Goal: Information Seeking & Learning: Learn about a topic

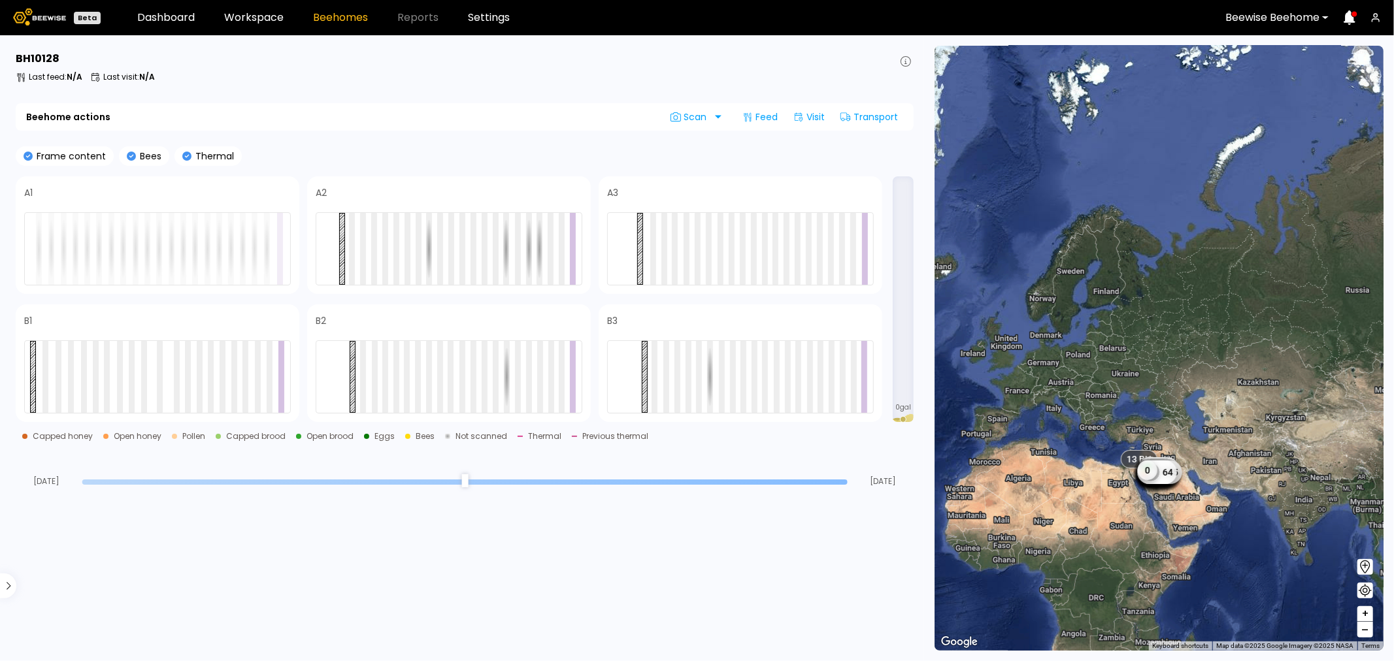
click at [1323, 18] on div "Beewise Beehome" at bounding box center [1272, 18] width 112 height 30
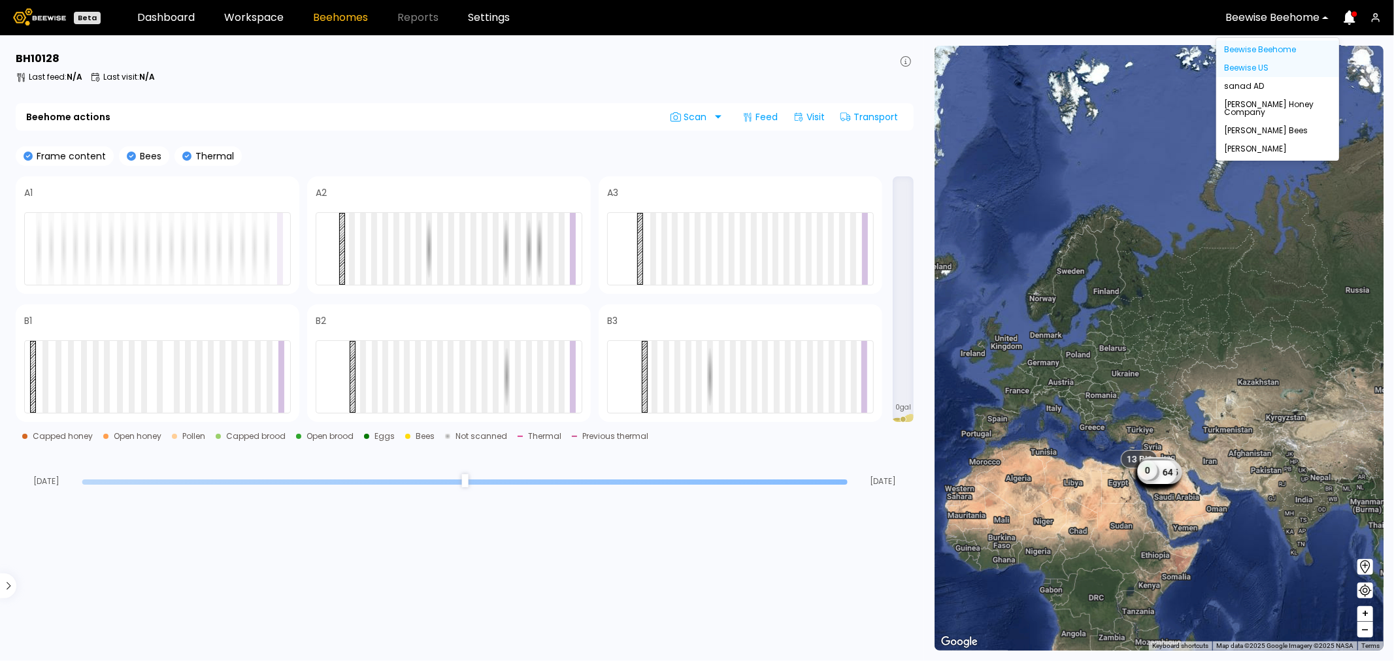
click at [1245, 68] on div "Beewise US" at bounding box center [1277, 68] width 107 height 8
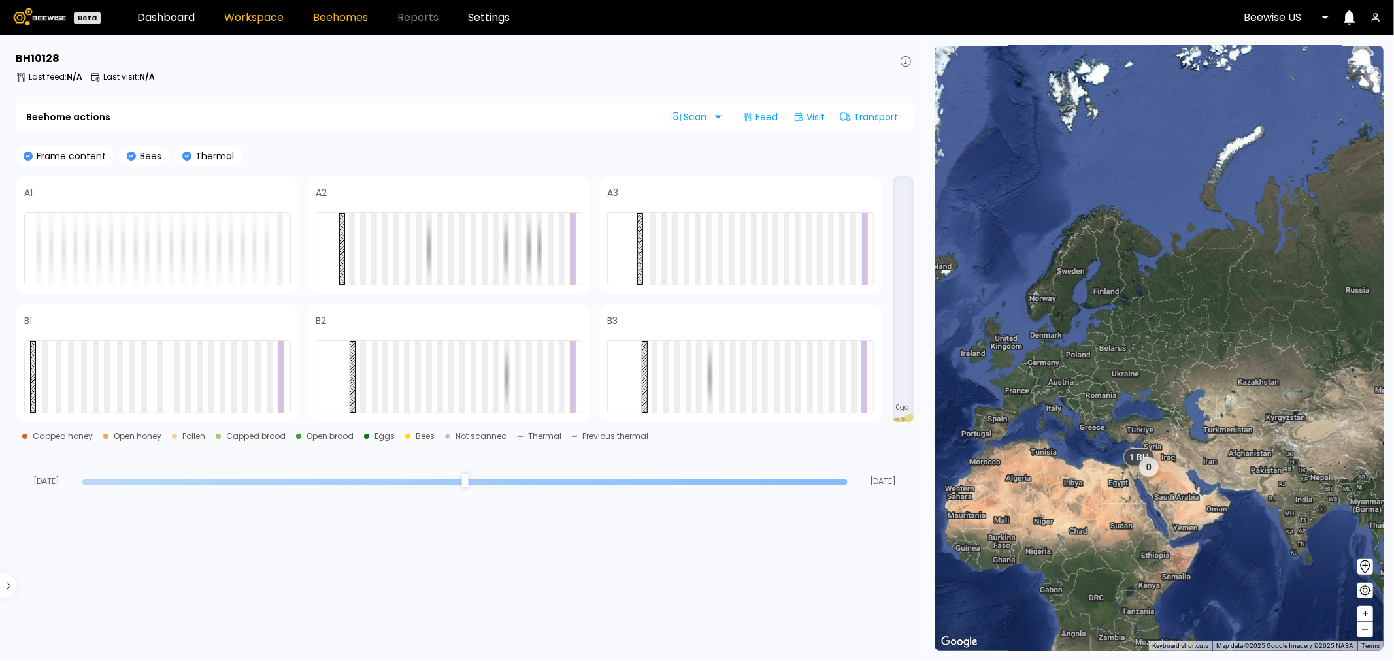
click at [269, 20] on link "Workspace" at bounding box center [253, 17] width 59 height 10
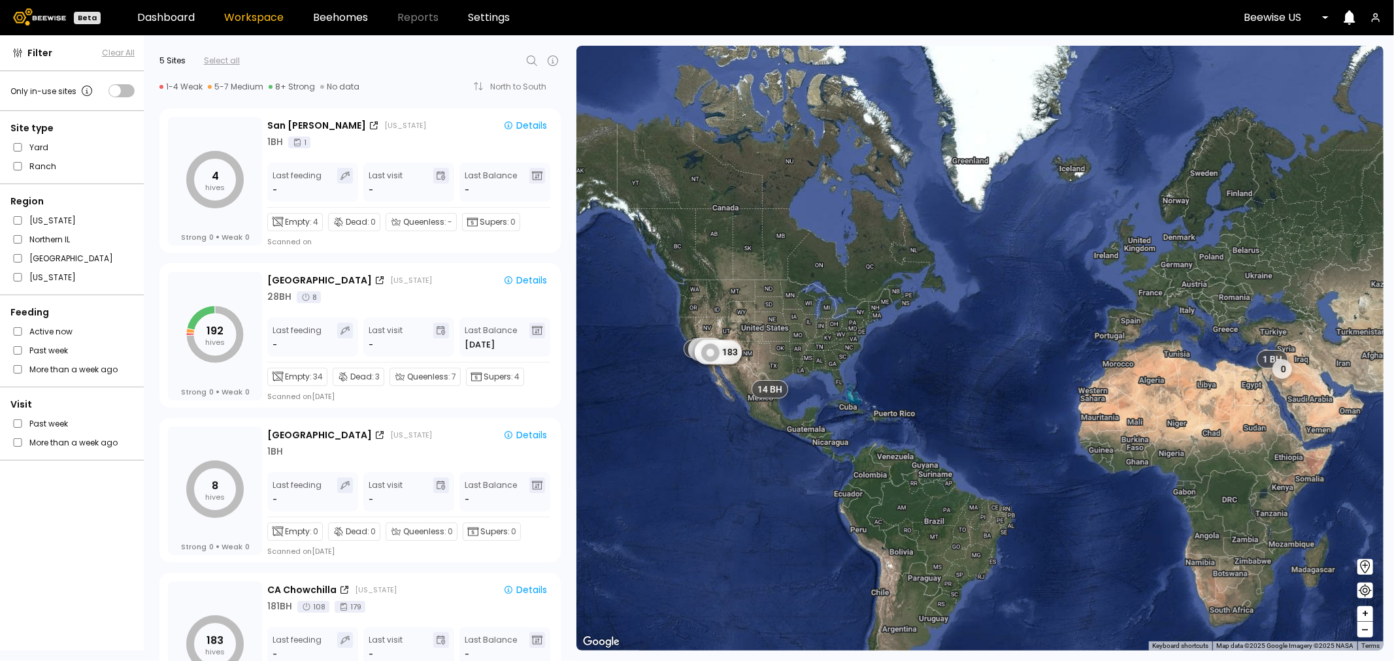
click at [537, 59] on icon at bounding box center [532, 61] width 16 height 16
click at [280, 114] on div "[GEOGRAPHIC_DATA]" at bounding box center [395, 113] width 269 height 8
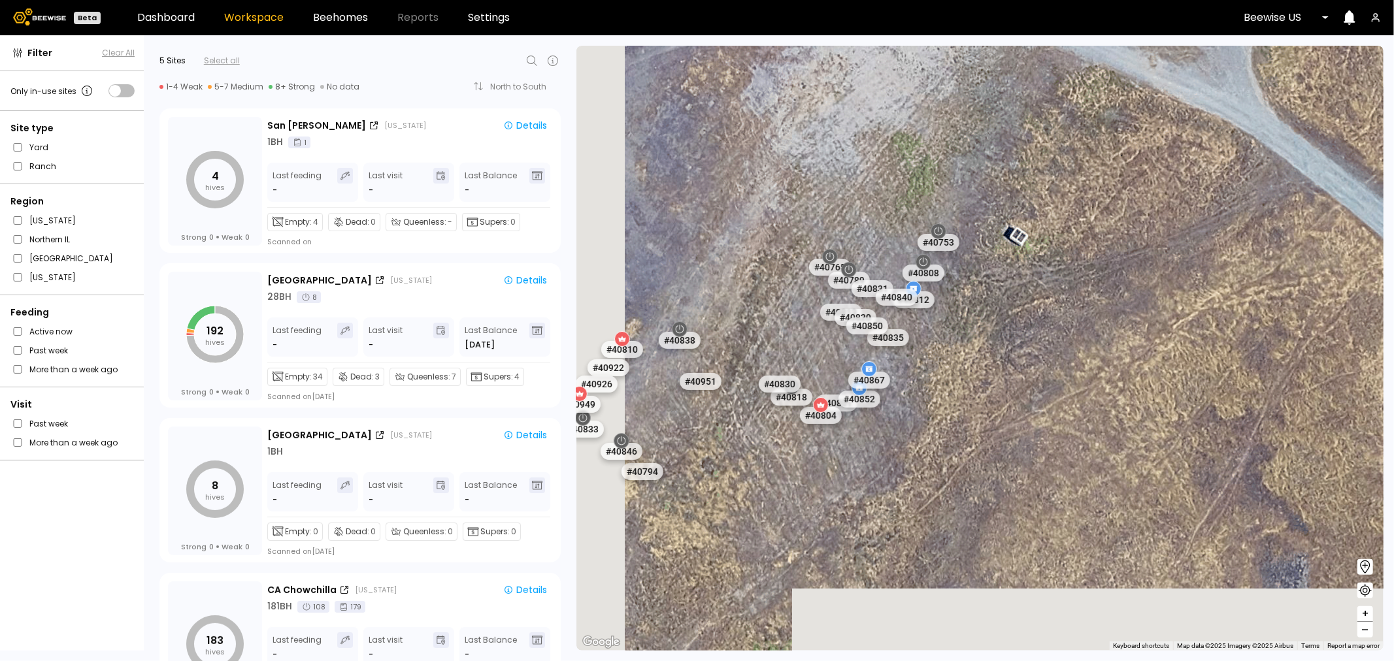
drag, startPoint x: 834, startPoint y: 541, endPoint x: 1044, endPoint y: 386, distance: 260.6
click at [1044, 386] on div "# 41205 # 41217 # 41247 # 41187 # 41236 # 41224 # 41188 # 41191 # 41186 # 41192…" at bounding box center [979, 348] width 807 height 605
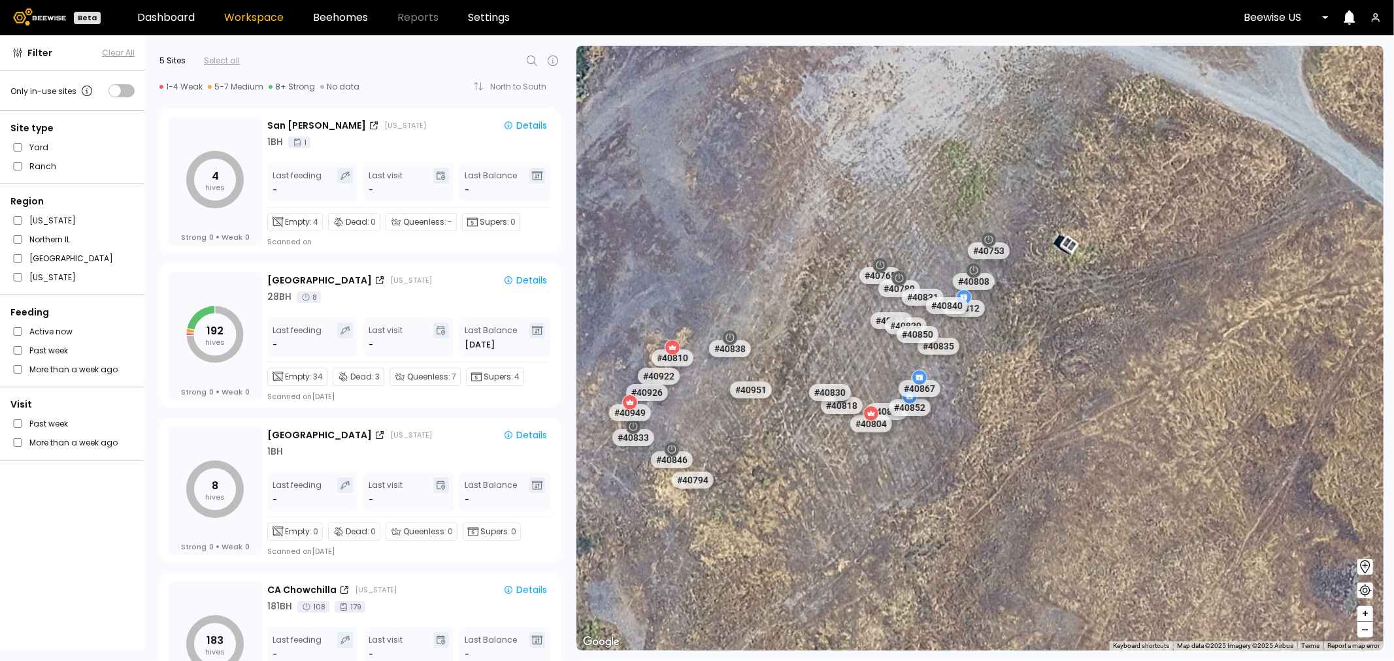
drag, startPoint x: 981, startPoint y: 457, endPoint x: 1042, endPoint y: 439, distance: 62.8
click at [1042, 439] on div "# 41205 # 41217 # 41247 # 41187 # 41236 # 41224 # 41188 # 41191 # 41186 # 41192…" at bounding box center [979, 348] width 807 height 605
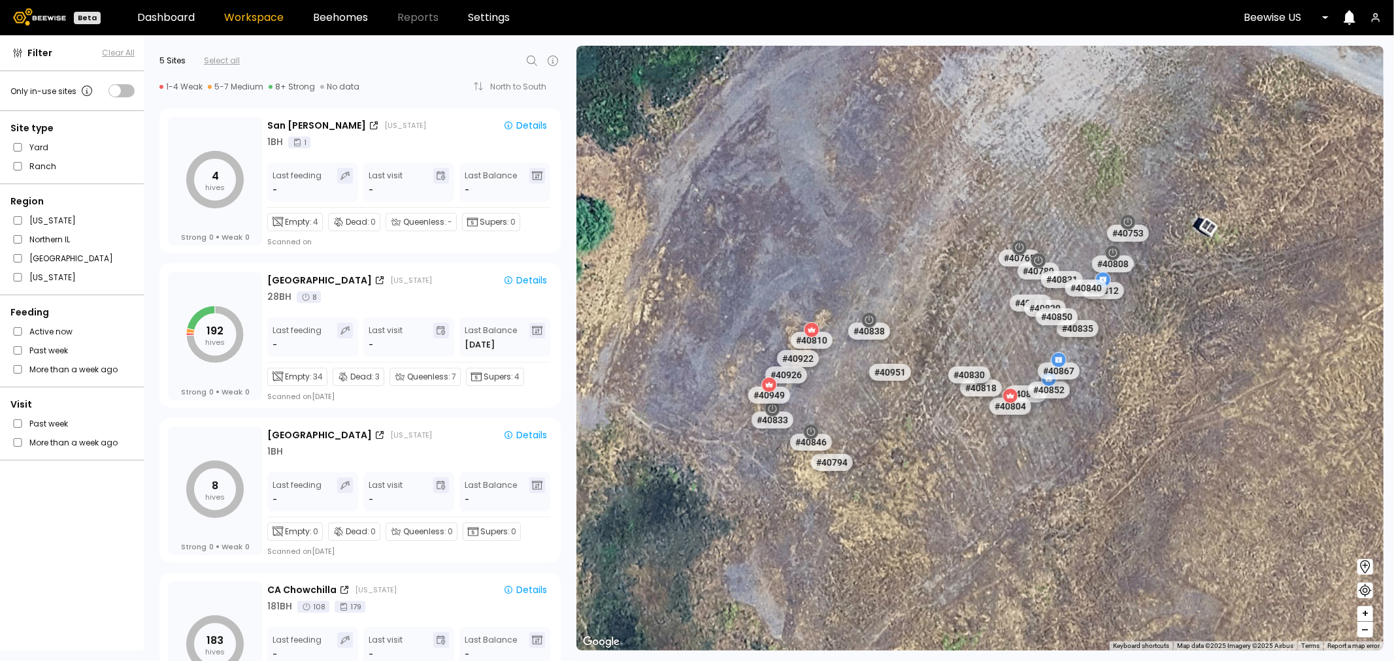
drag, startPoint x: 990, startPoint y: 465, endPoint x: 1138, endPoint y: 446, distance: 149.6
click at [1138, 446] on div "# 41205 # 41217 # 41247 # 41187 # 41236 # 41224 # 41188 # 41191 # 41186 # 41192…" at bounding box center [979, 348] width 807 height 605
click at [544, 279] on div "Details" at bounding box center [525, 280] width 44 height 12
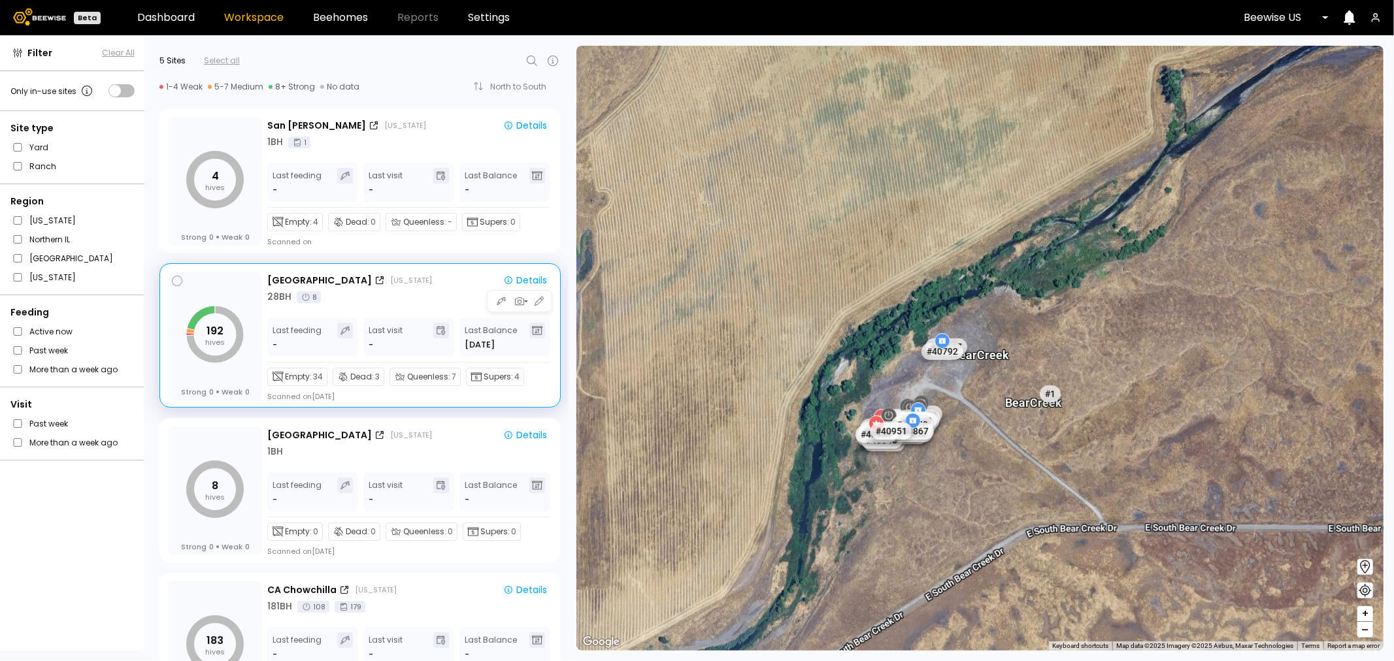
click at [214, 340] on tspan "hives" at bounding box center [215, 342] width 20 height 10
click at [205, 312] on icon at bounding box center [201, 318] width 28 height 24
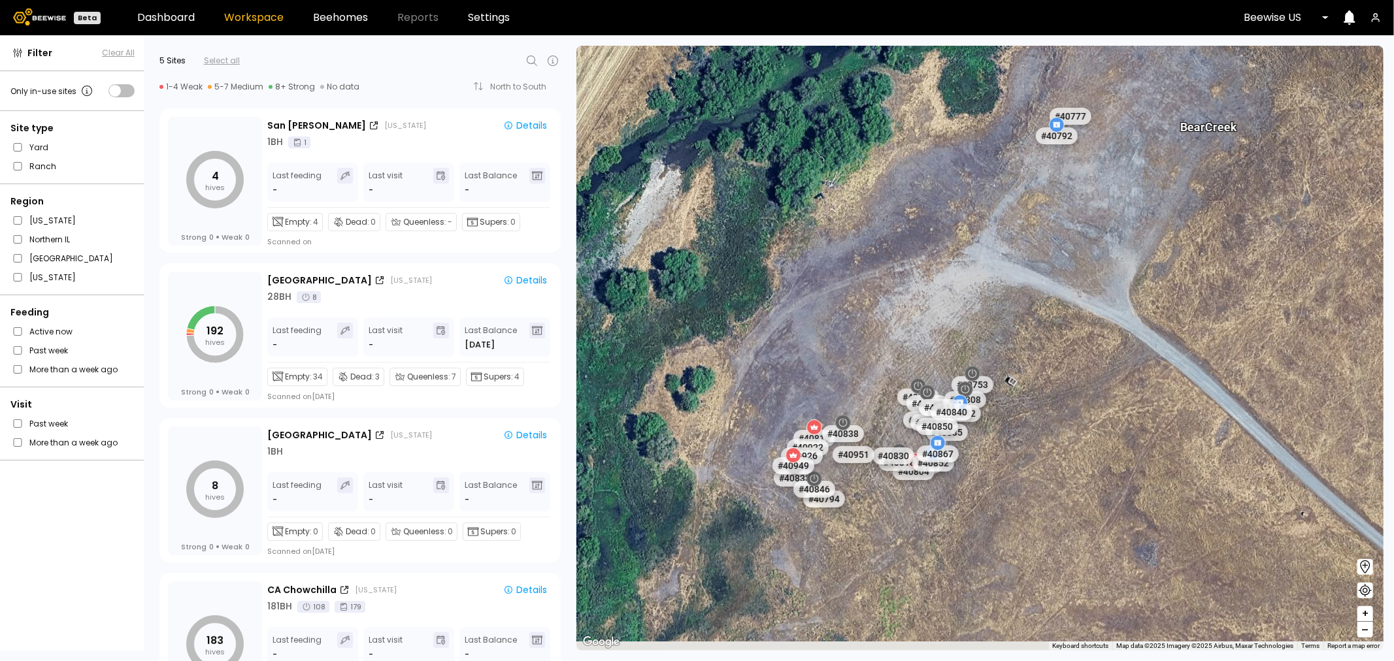
drag, startPoint x: 914, startPoint y: 504, endPoint x: 935, endPoint y: 443, distance: 65.1
click at [935, 445] on div "# 41205 # 41217 # 41247 # 41187 # 41236 # 41224 # 41188 # 41191 # 41186 # 41192…" at bounding box center [979, 348] width 807 height 605
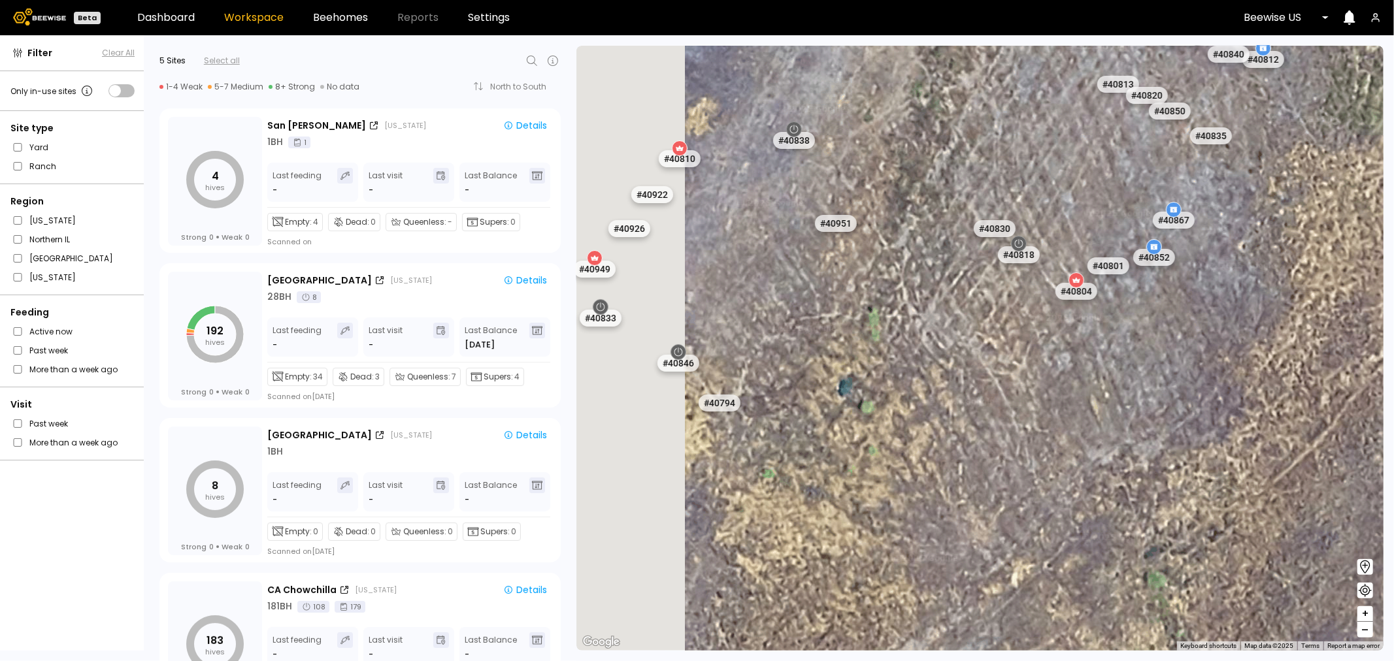
drag, startPoint x: 851, startPoint y: 448, endPoint x: 1153, endPoint y: 477, distance: 303.3
click at [1152, 477] on div "# 41205 # 41217 # 41247 # 41187 # 41236 # 41224 # 41188 # 41191 # 41186 # 41192…" at bounding box center [979, 348] width 807 height 605
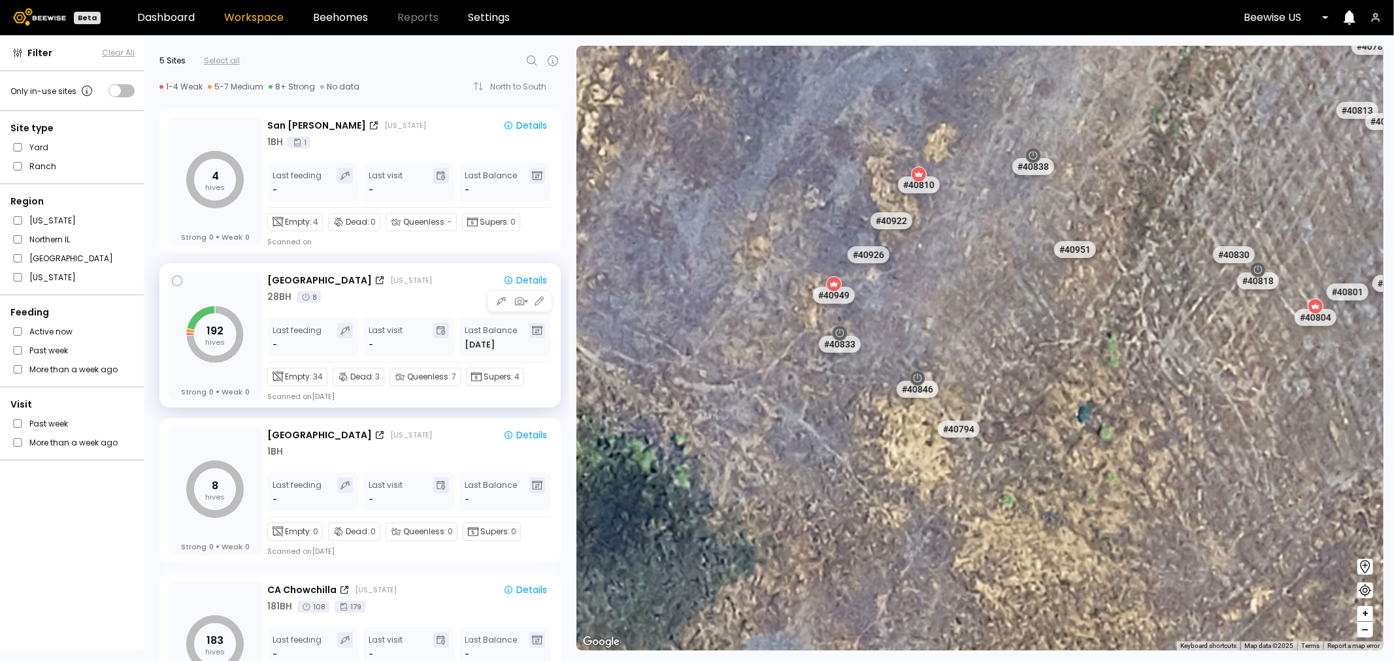
click at [217, 335] on tspan "192" at bounding box center [214, 330] width 17 height 15
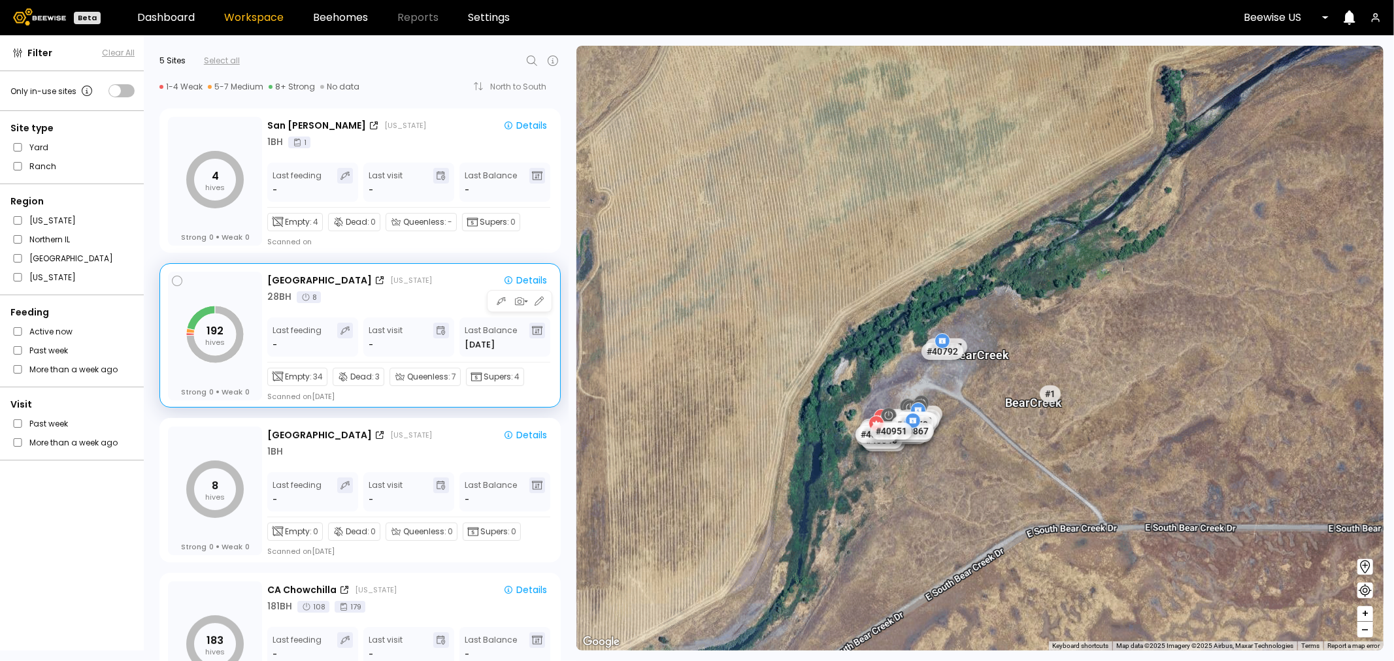
click at [230, 295] on div "192 hives Strong 0 Weak 0" at bounding box center [215, 336] width 94 height 129
click at [521, 278] on div "Details" at bounding box center [525, 280] width 44 height 12
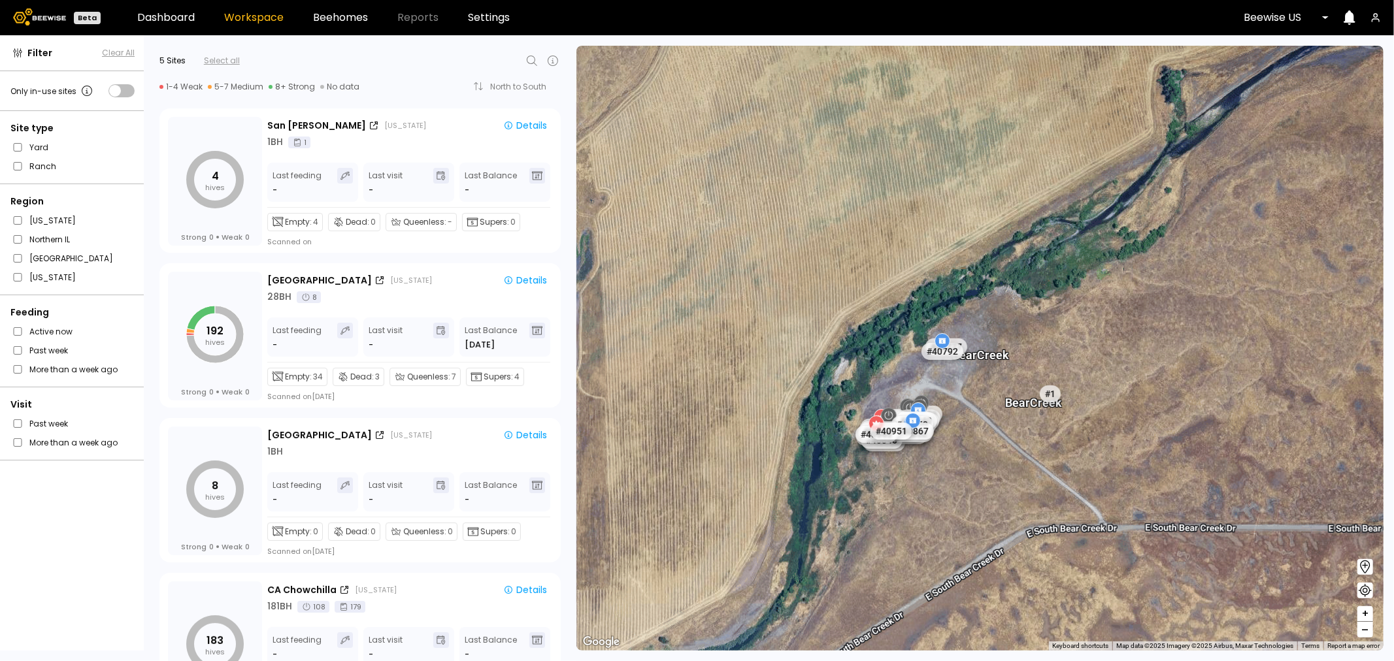
click at [817, 329] on div "# 41205 # 41217 # 41247 # 41187 # 41236 # 41224 # 41188 # 41191 # 41186 # 41192…" at bounding box center [979, 348] width 807 height 605
click at [209, 493] on tspan "hives" at bounding box center [215, 497] width 20 height 10
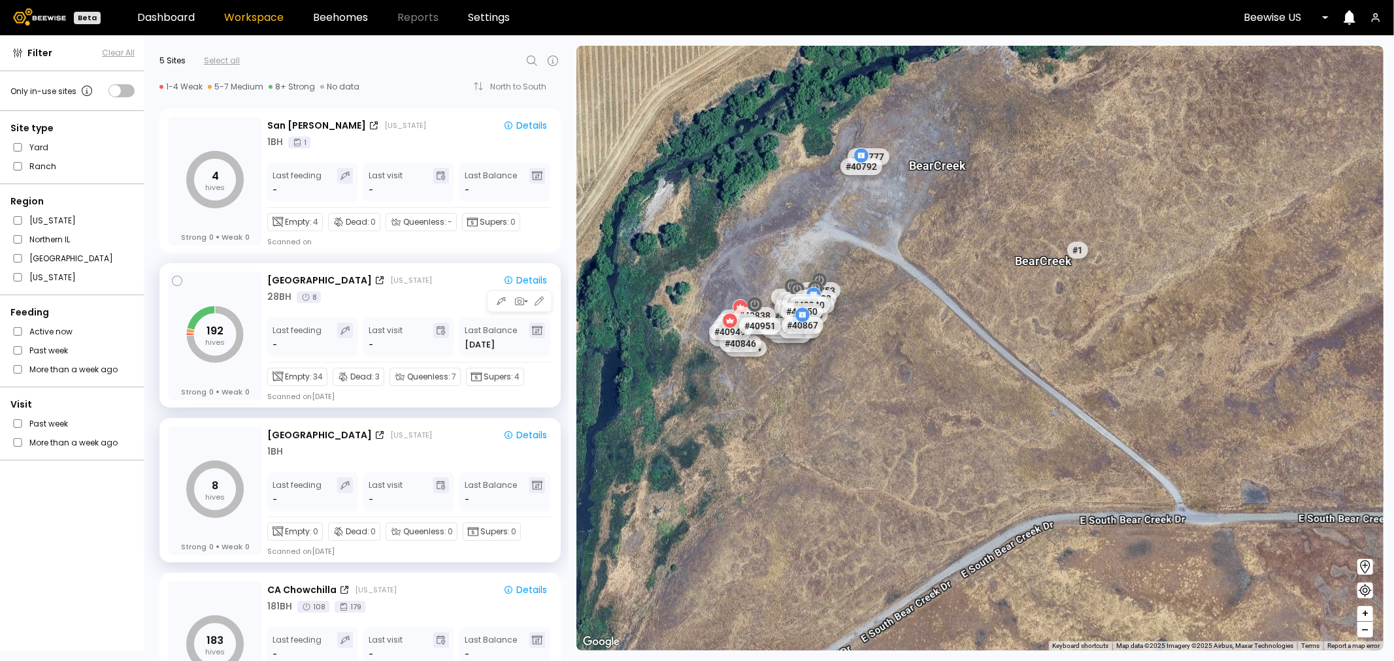
click at [201, 278] on div "192 hives Strong 0 Weak 0" at bounding box center [215, 336] width 94 height 129
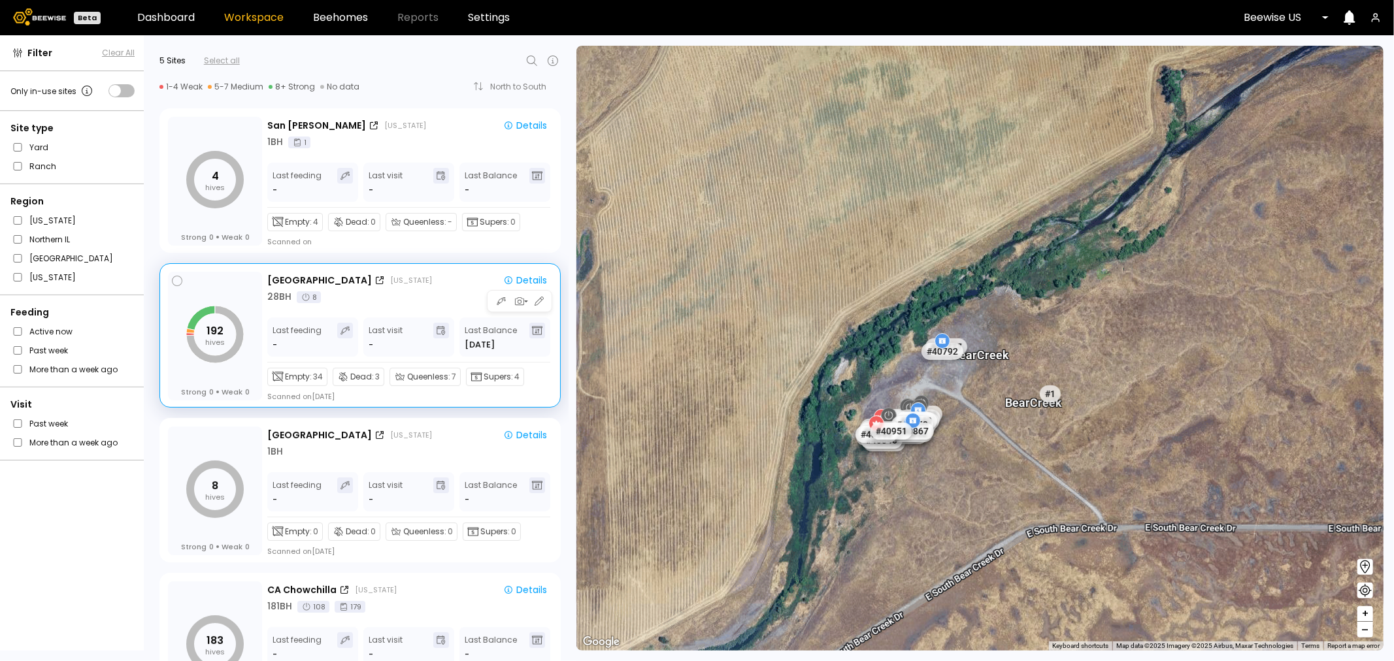
click at [212, 336] on tspan "192" at bounding box center [214, 330] width 17 height 15
click at [361, 297] on div "28 BH 8" at bounding box center [409, 297] width 285 height 14
click at [220, 333] on tspan "192" at bounding box center [214, 330] width 17 height 15
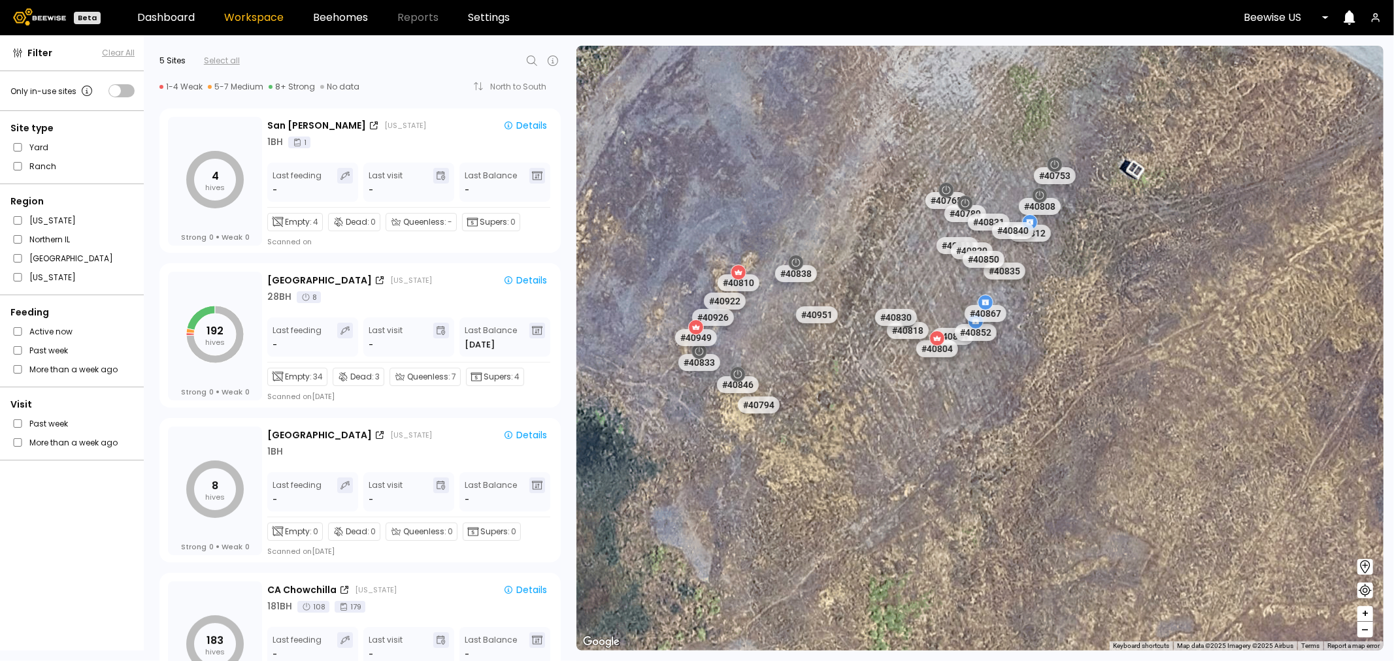
drag, startPoint x: 870, startPoint y: 540, endPoint x: 1049, endPoint y: 382, distance: 238.0
click at [1086, 321] on div "# 41205 # 41217 # 41247 # 41187 # 41236 # 41224 # 41188 # 41191 # 41186 # 41192…" at bounding box center [979, 348] width 807 height 605
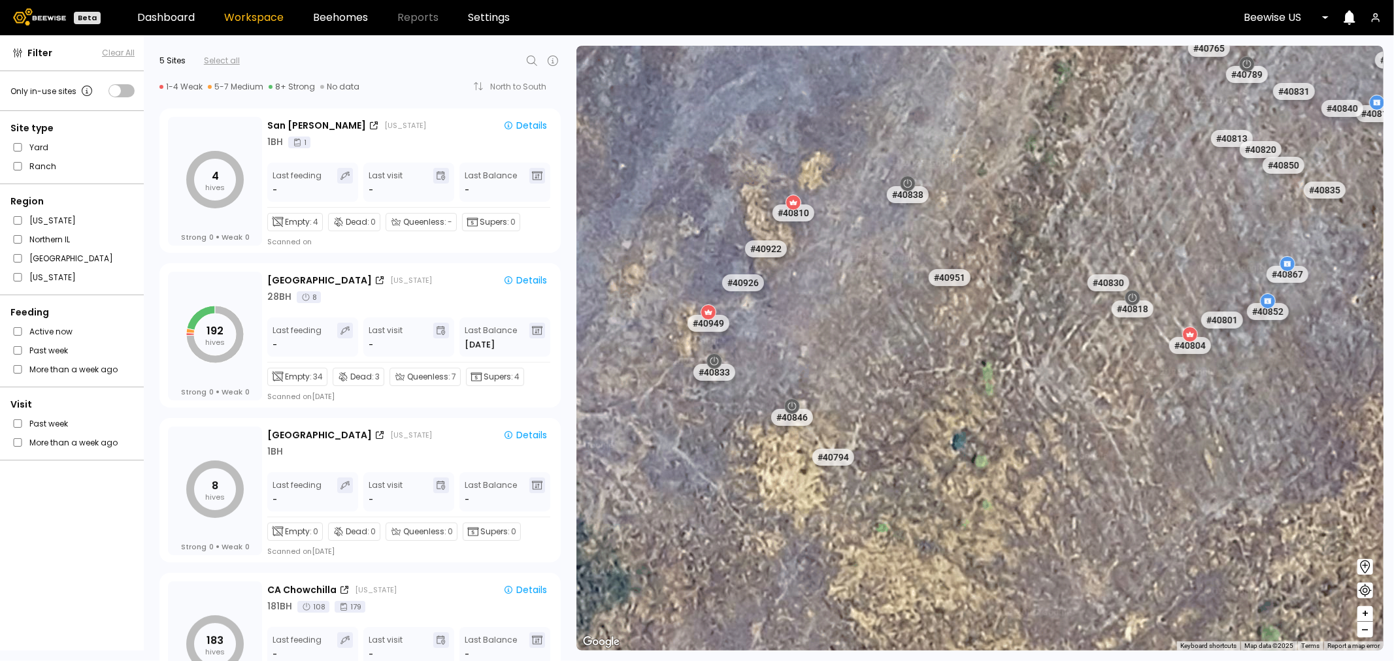
drag, startPoint x: 982, startPoint y: 439, endPoint x: 1089, endPoint y: 563, distance: 163.1
click at [1088, 564] on div "# 41205 # 41217 # 41247 # 41187 # 41236 # 41224 # 41188 # 41191 # 41186 # 41192…" at bounding box center [979, 348] width 807 height 605
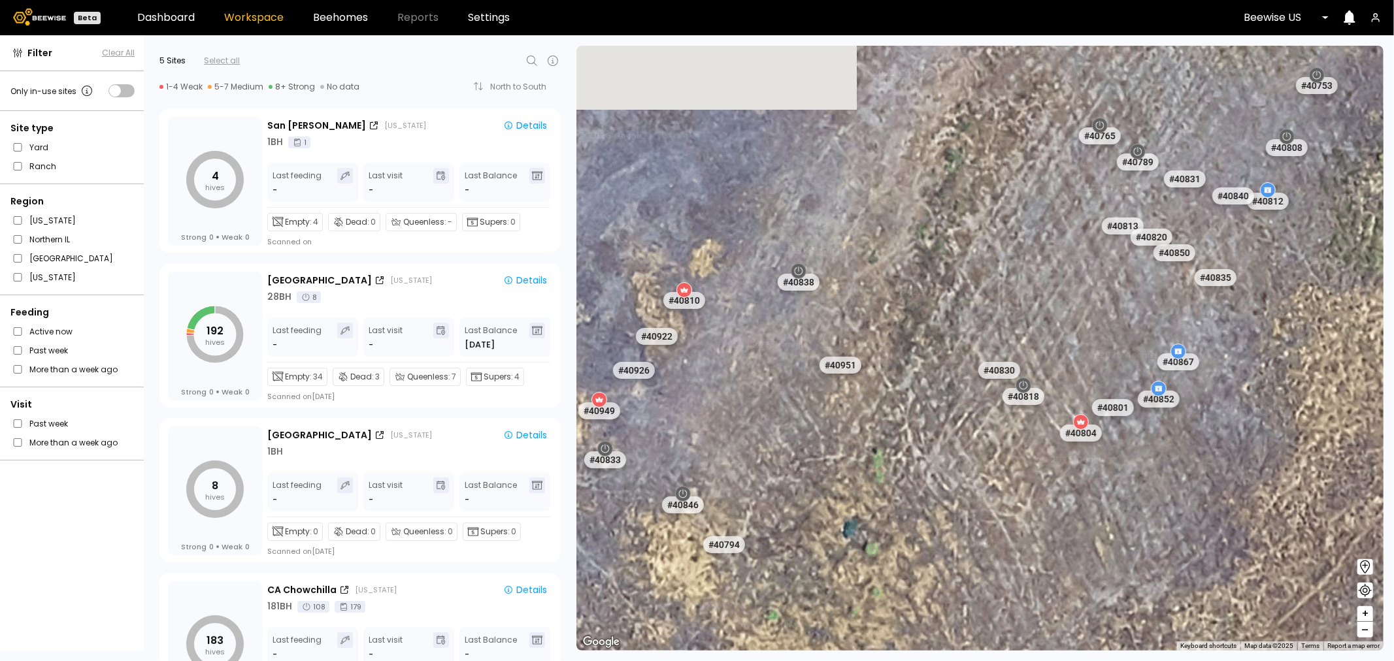
drag, startPoint x: 1230, startPoint y: 234, endPoint x: 1060, endPoint y: 338, distance: 199.5
click at [1060, 338] on div "# 41205 # 41217 # 41247 # 41187 # 41236 # 41224 # 41188 # 41191 # 41186 # 41192…" at bounding box center [979, 348] width 807 height 605
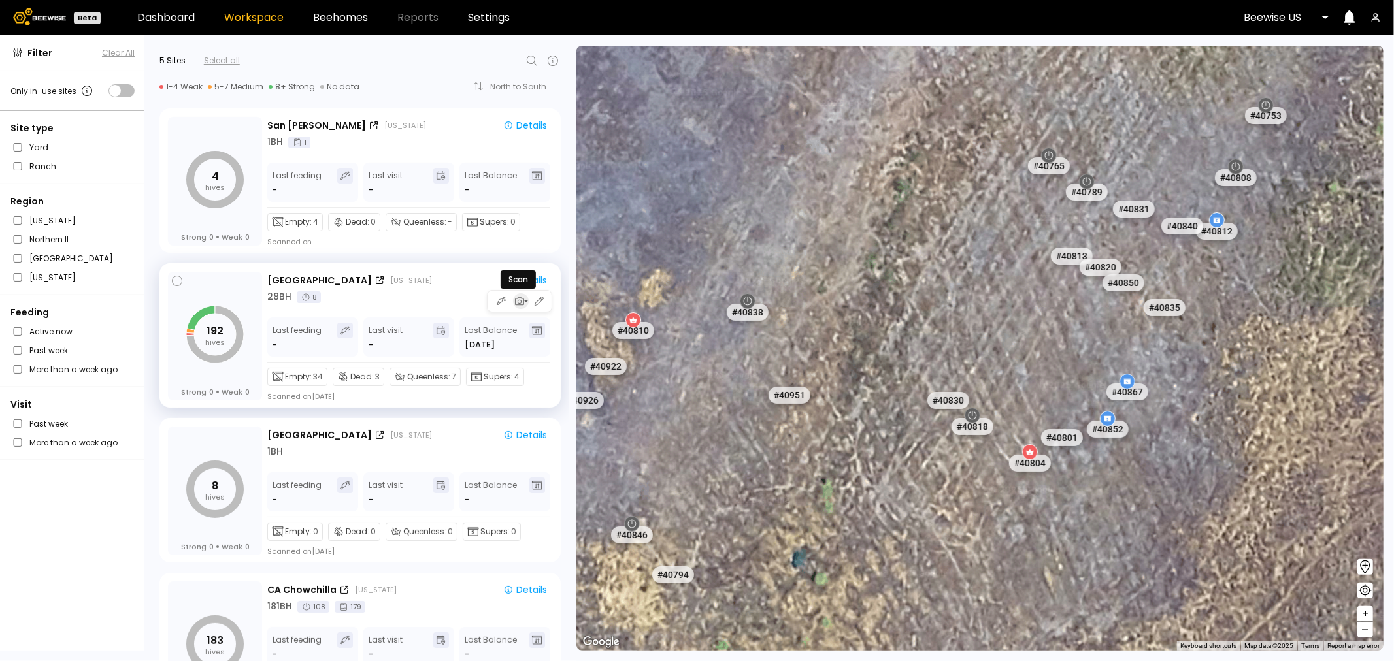
click at [525, 303] on icon "button" at bounding box center [525, 301] width 5 height 5
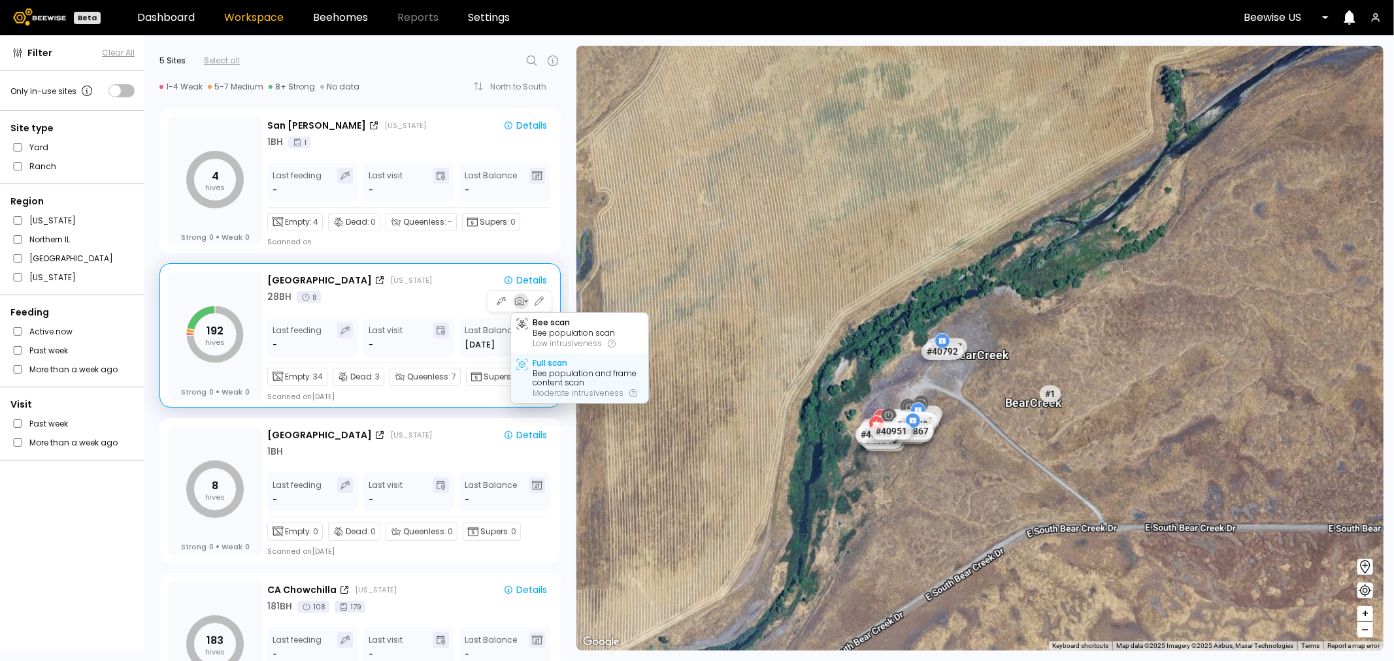
click at [572, 376] on div "Bee population and frame content scan" at bounding box center [588, 378] width 110 height 18
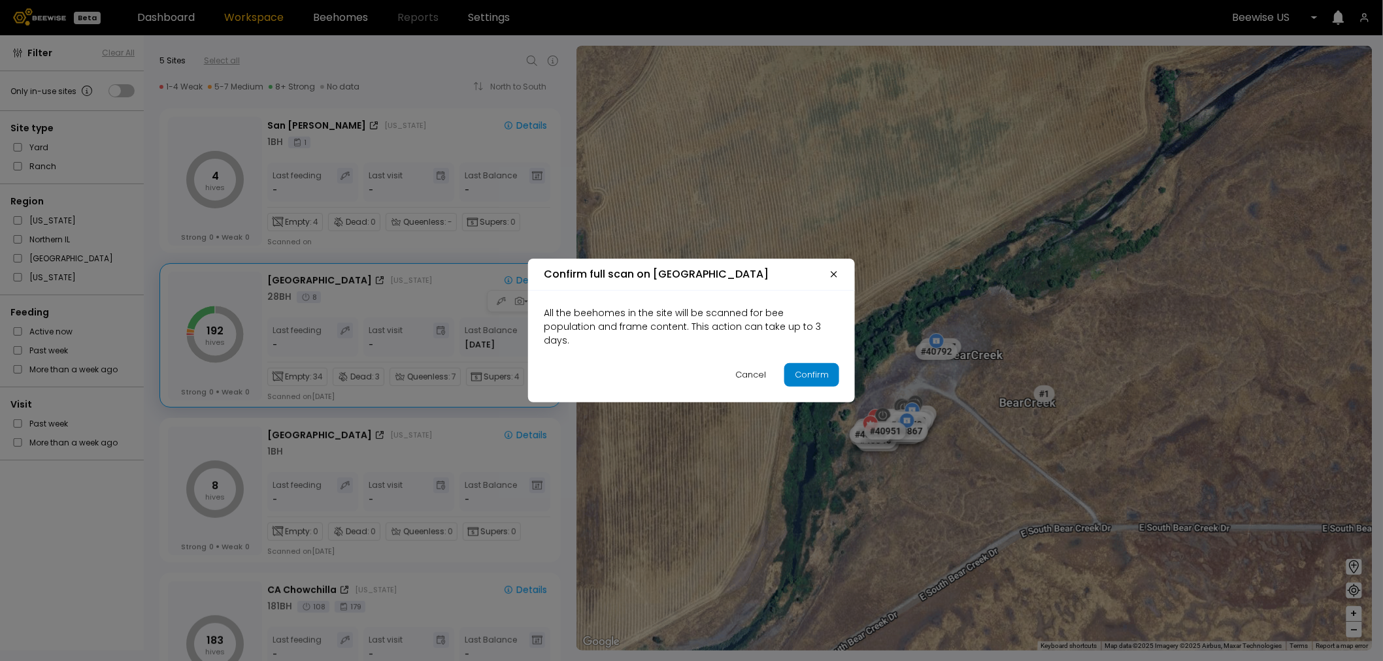
click at [824, 369] on div "Confirm" at bounding box center [812, 375] width 34 height 13
